Goal: Task Accomplishment & Management: Manage account settings

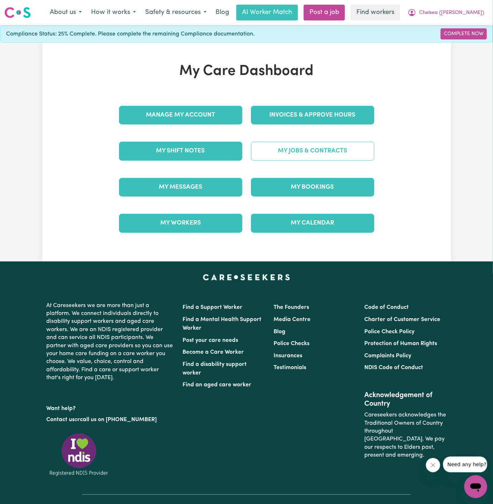
click at [305, 150] on link "My Jobs & Contracts" at bounding box center [312, 151] width 123 height 19
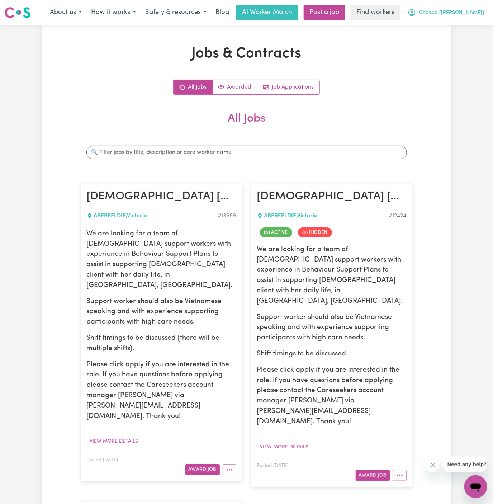
click at [466, 14] on span "Chelsea ([PERSON_NAME])" at bounding box center [451, 13] width 65 height 8
click at [464, 35] on link "Logout" at bounding box center [460, 41] width 57 height 14
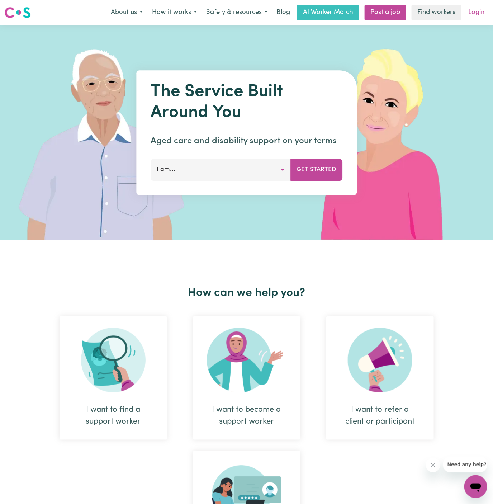
click at [478, 13] on link "Login" at bounding box center [476, 13] width 25 height 16
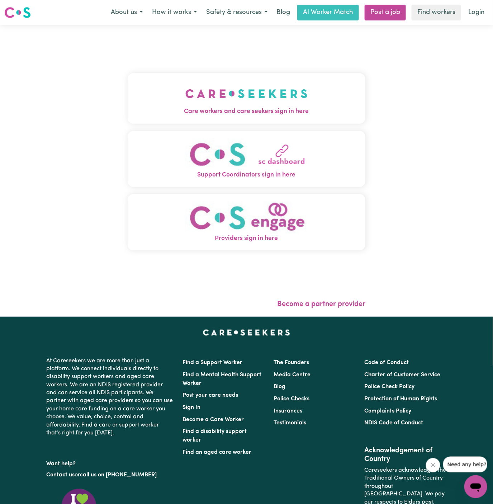
click at [188, 100] on img "Care workers and care seekers sign in here" at bounding box center [246, 93] width 122 height 27
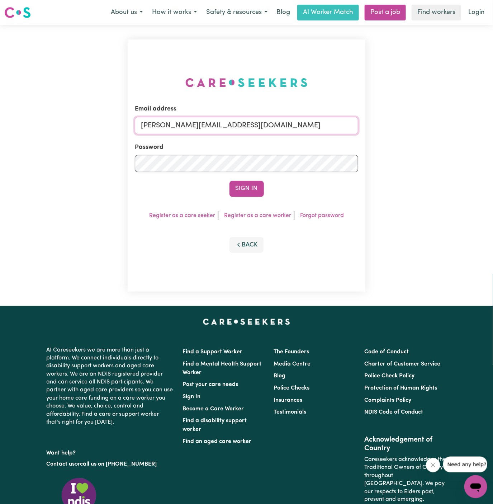
click at [287, 124] on input "[PERSON_NAME][EMAIL_ADDRESS][DOMAIN_NAME]" at bounding box center [247, 125] width 224 height 17
drag, startPoint x: 179, startPoint y: 127, endPoint x: 421, endPoint y: 146, distance: 243.4
click at [421, 146] on div "Email address [EMAIL_ADDRESS][DOMAIN_NAME] Password Sign In Register as a care …" at bounding box center [246, 165] width 493 height 281
type input "superuser~[EMAIL_ADDRESS][DOMAIN_NAME]"
click at [229, 181] on button "Sign In" at bounding box center [246, 189] width 34 height 16
